Goal: Task Accomplishment & Management: Manage account settings

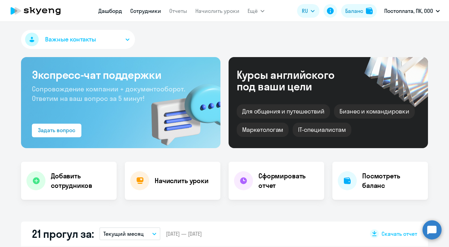
click at [141, 9] on link "Сотрудники" at bounding box center [145, 10] width 31 height 7
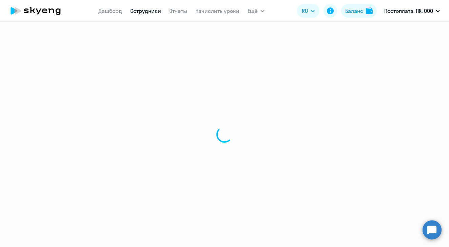
select select "30"
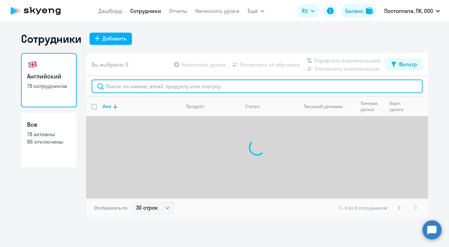
click at [139, 90] on input "text" at bounding box center [257, 86] width 331 height 14
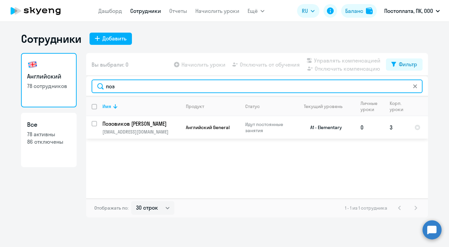
type input "поз"
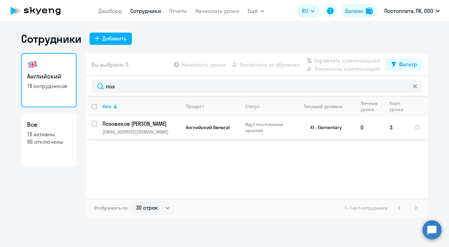
click at [125, 124] on p "Позовиков [PERSON_NAME]" at bounding box center [141, 123] width 77 height 7
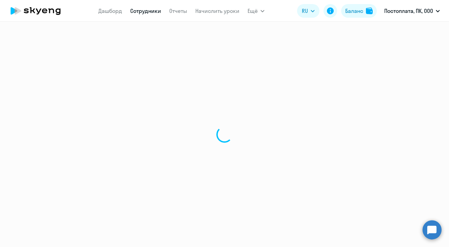
select select "english"
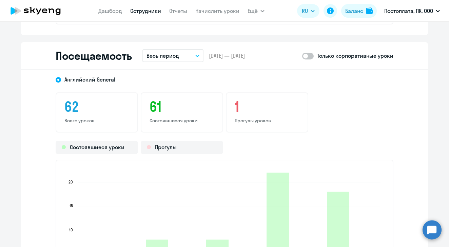
scroll to position [864, 0]
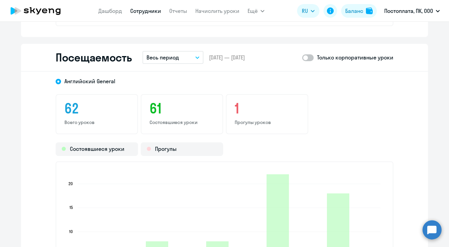
click at [307, 58] on span at bounding box center [308, 57] width 12 height 7
click at [302, 58] on input "checkbox" at bounding box center [302, 57] width 0 height 0
checkbox input "true"
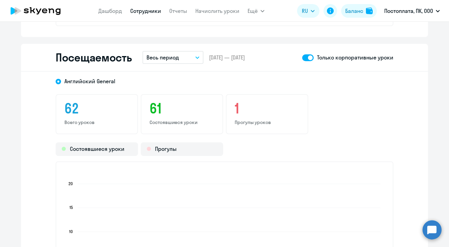
click at [173, 55] on p "Весь период" at bounding box center [163, 57] width 33 height 8
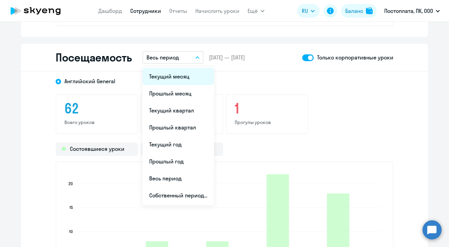
click at [167, 75] on li "Текущий месяц" at bounding box center [179, 76] width 72 height 17
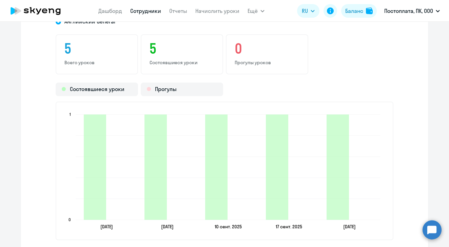
scroll to position [919, 0]
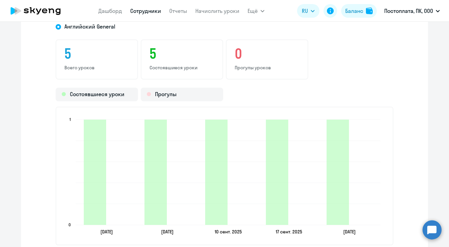
click at [146, 11] on link "Сотрудники" at bounding box center [145, 10] width 31 height 7
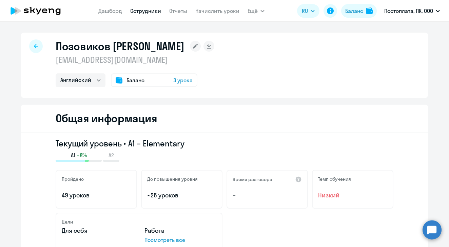
select select "30"
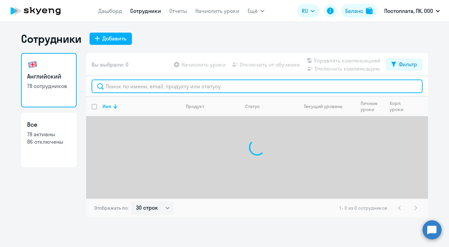
click at [120, 87] on input "text" at bounding box center [257, 86] width 331 height 14
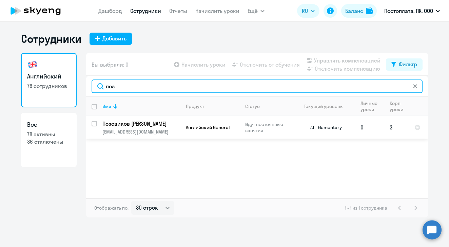
type input "поз"
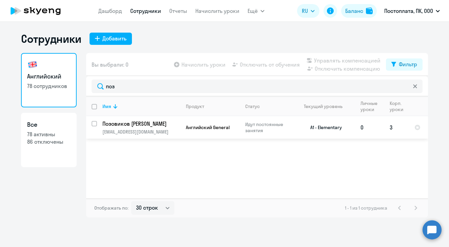
click at [116, 125] on p "Позовиков [PERSON_NAME]" at bounding box center [141, 123] width 77 height 7
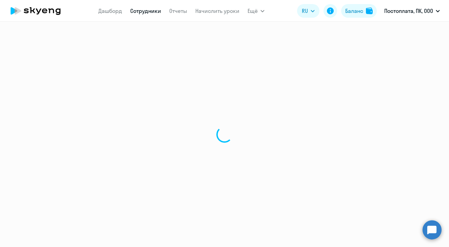
select select "english"
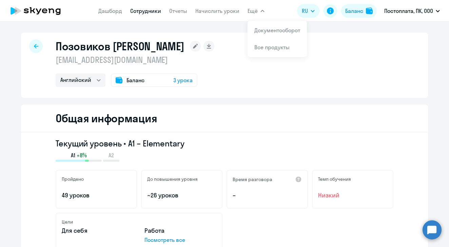
click at [147, 10] on link "Сотрудники" at bounding box center [145, 10] width 31 height 7
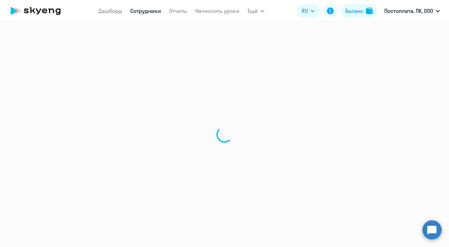
select select "30"
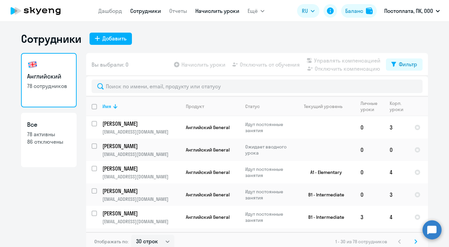
click at [214, 10] on link "Начислить уроки" at bounding box center [218, 10] width 44 height 7
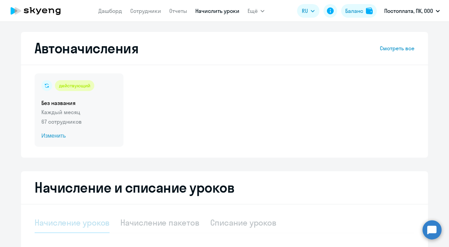
click at [54, 137] on span "Изменить" at bounding box center [78, 136] width 75 height 8
select select "10"
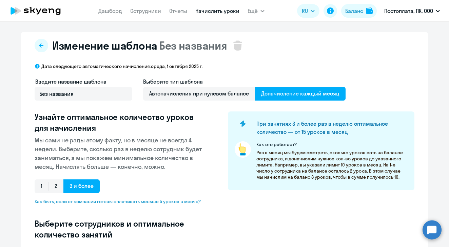
select select "10"
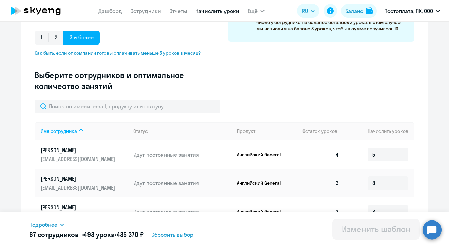
scroll to position [155, 0]
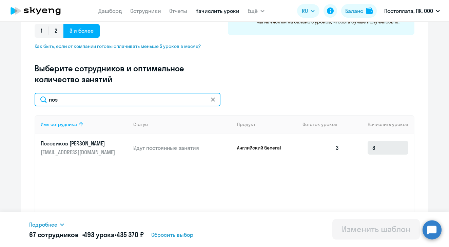
type input "поз"
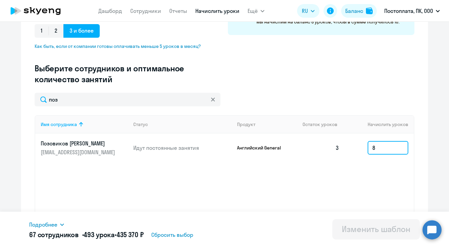
click at [379, 149] on input "8" at bounding box center [388, 148] width 41 height 14
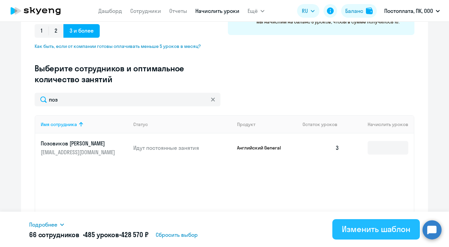
click at [367, 229] on div "Изменить шаблон" at bounding box center [376, 228] width 69 height 11
